Goal: Task Accomplishment & Management: Manage account settings

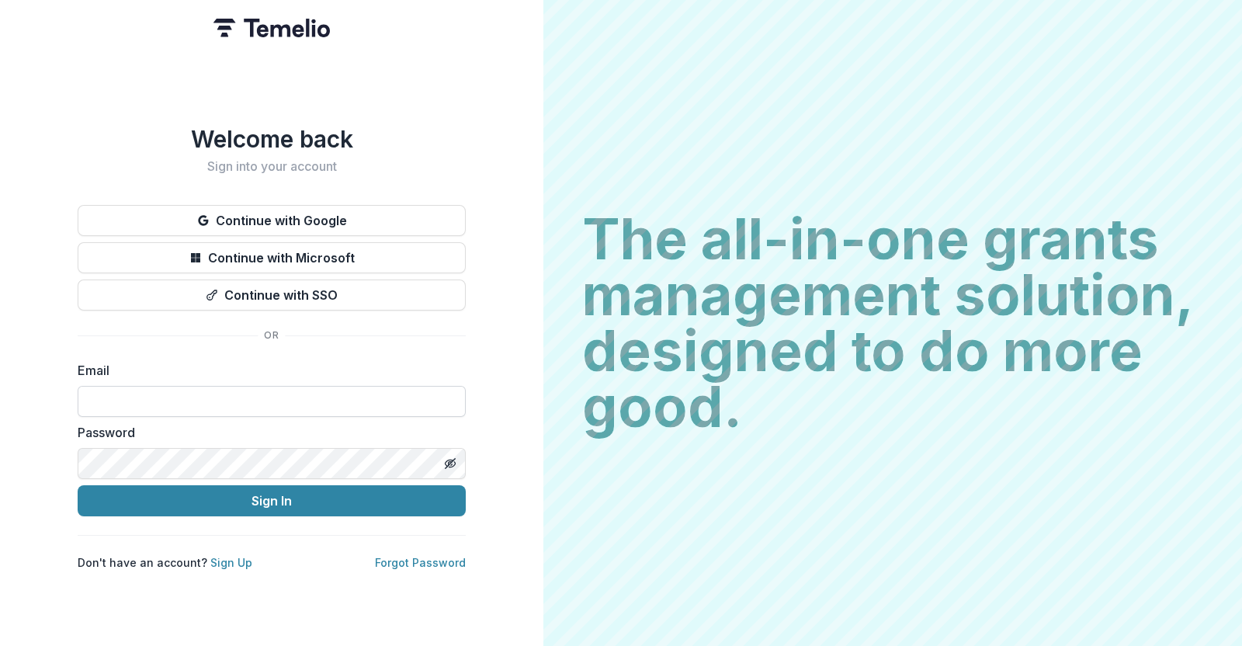
click at [166, 392] on input at bounding box center [272, 401] width 388 height 31
click at [196, 400] on input at bounding box center [272, 401] width 388 height 31
type input "**********"
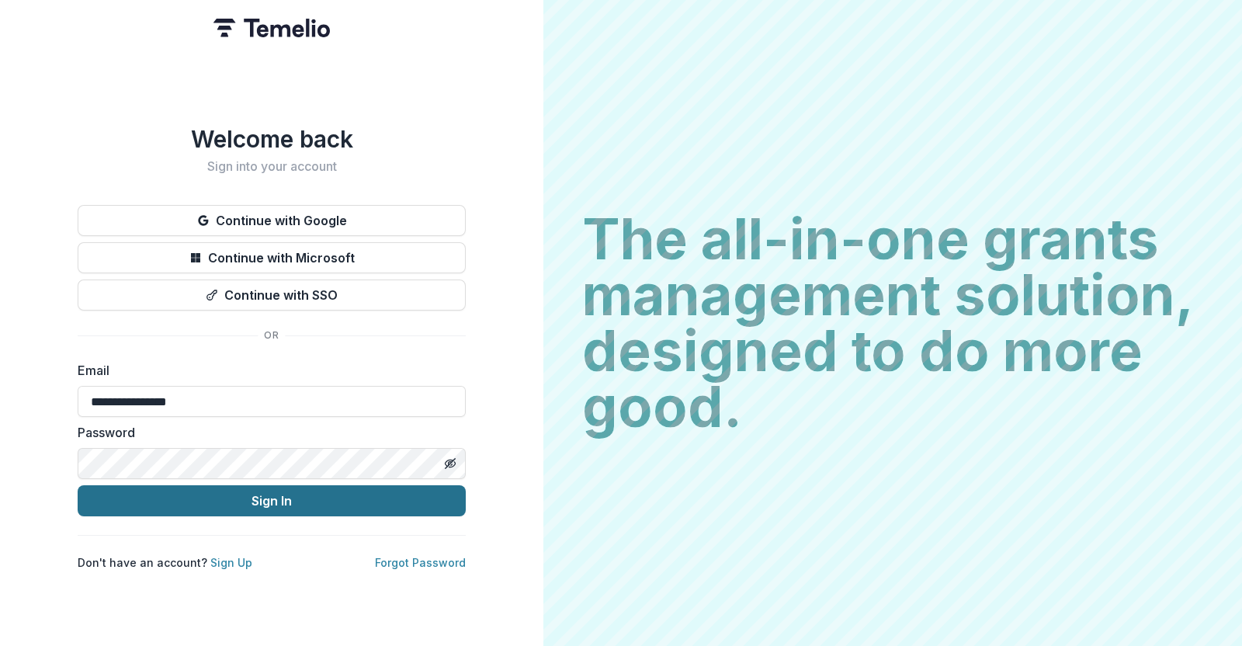
click at [249, 505] on button "Sign In" at bounding box center [272, 500] width 388 height 31
